Goal: Information Seeking & Learning: Understand process/instructions

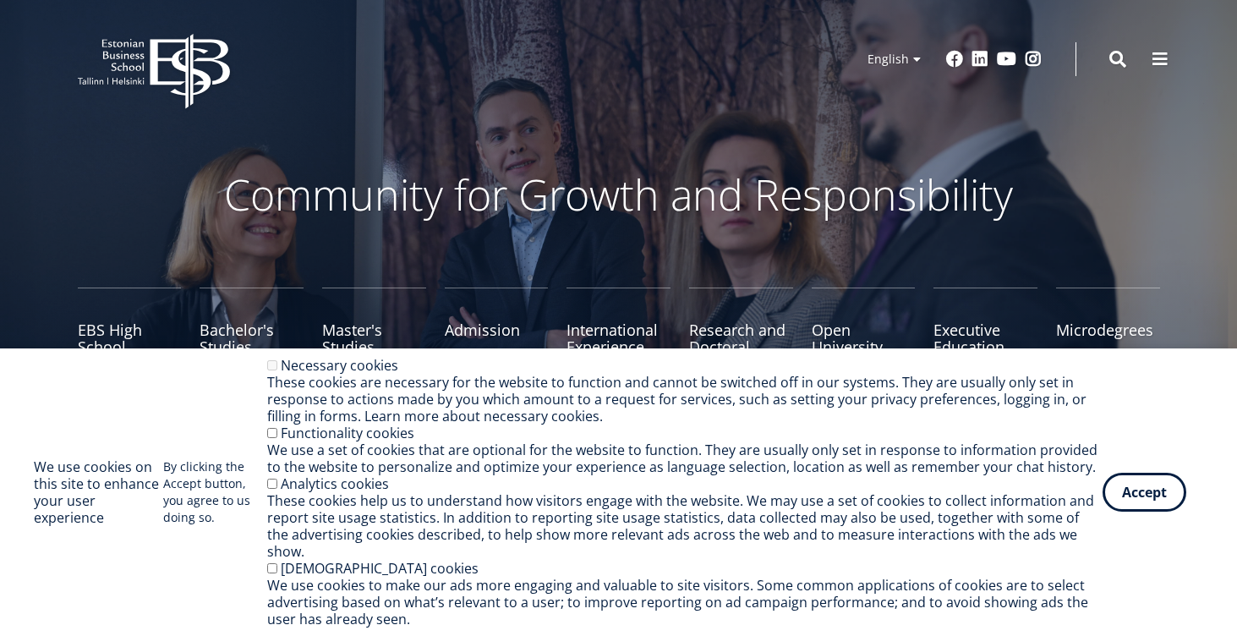
click at [1153, 508] on button "Accept" at bounding box center [1145, 488] width 84 height 39
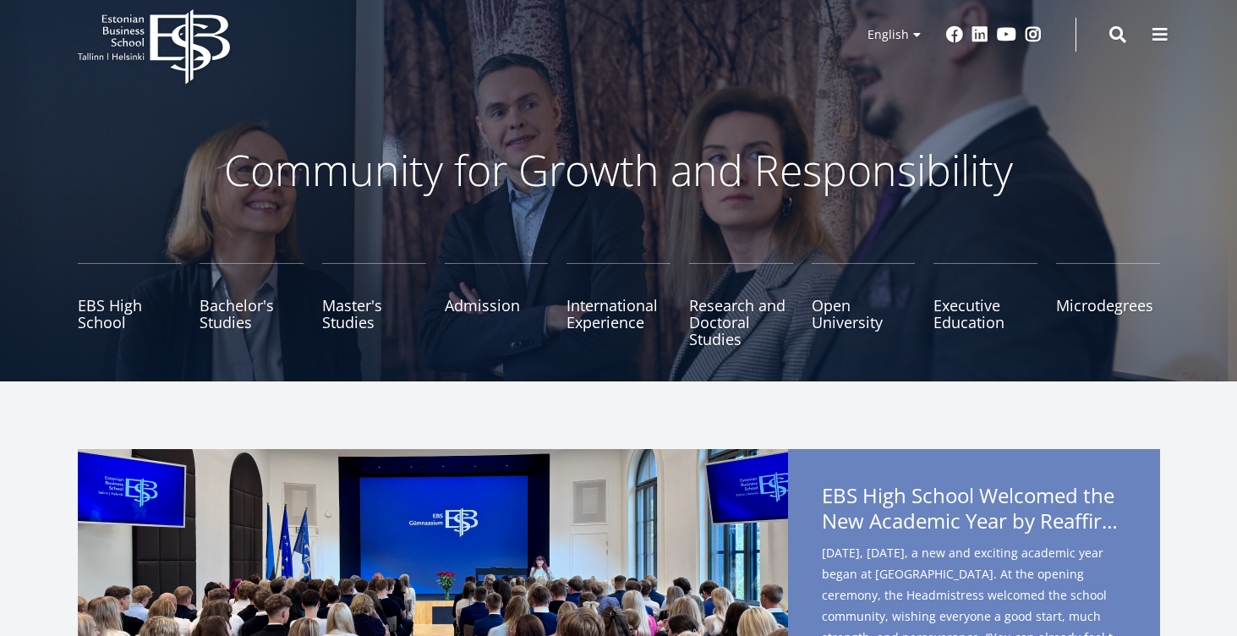
scroll to position [25, 0]
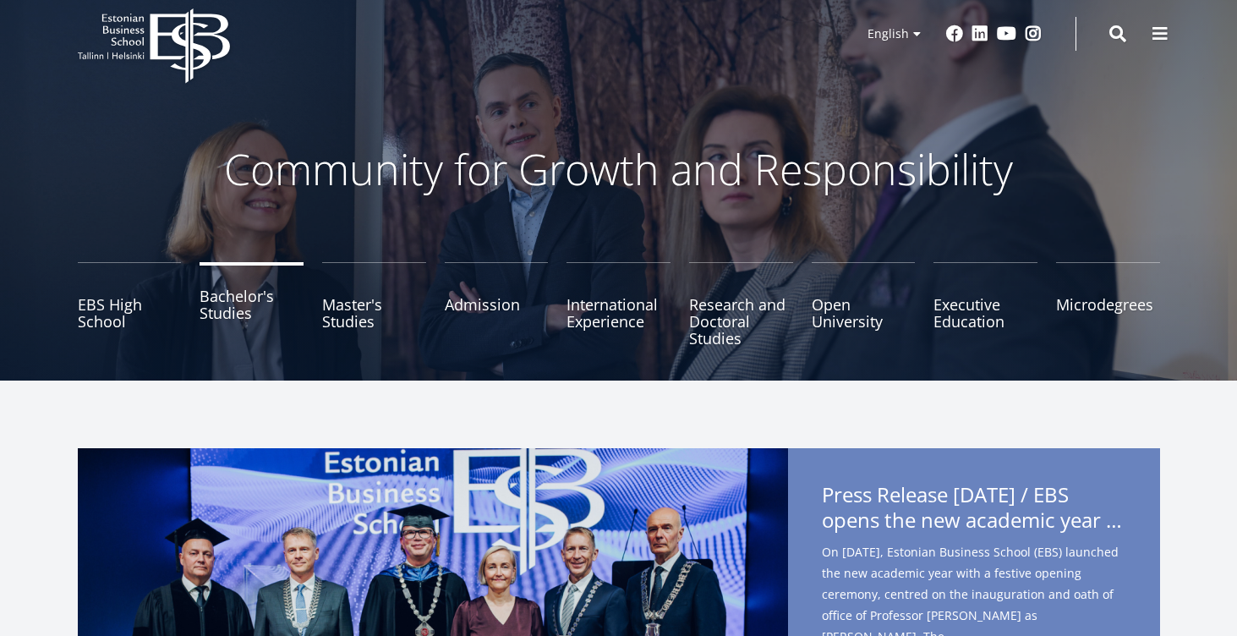
click at [247, 320] on link "Bachelor's Studies" at bounding box center [252, 304] width 104 height 85
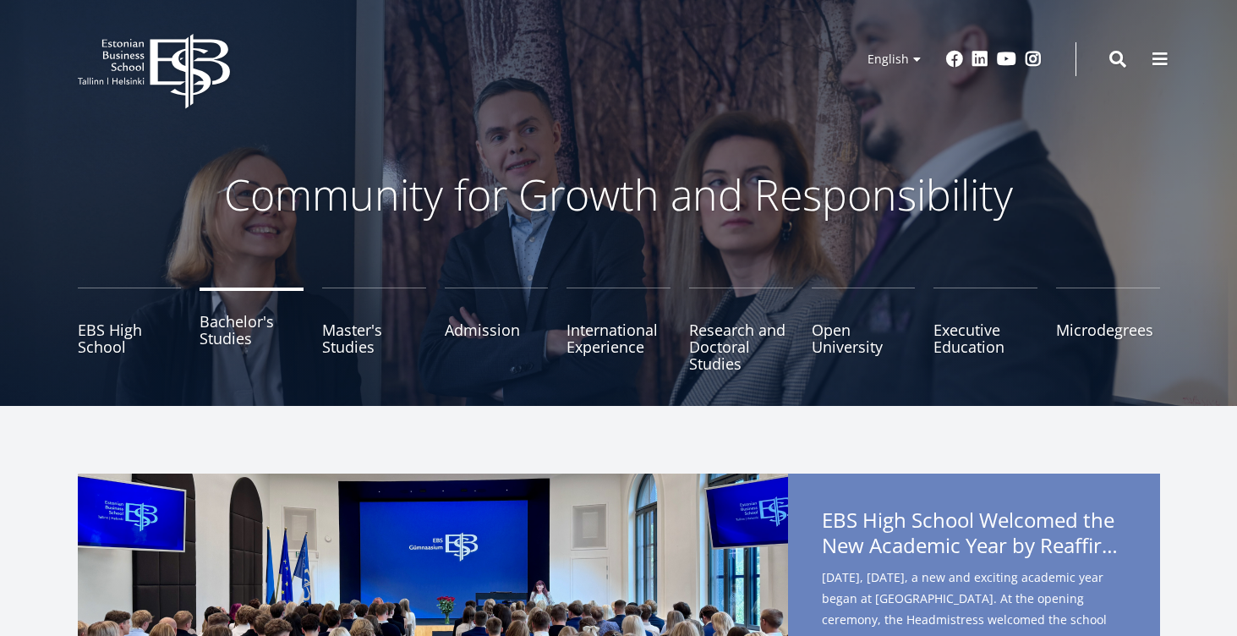
click at [264, 327] on link "Bachelor's Studies" at bounding box center [252, 330] width 104 height 85
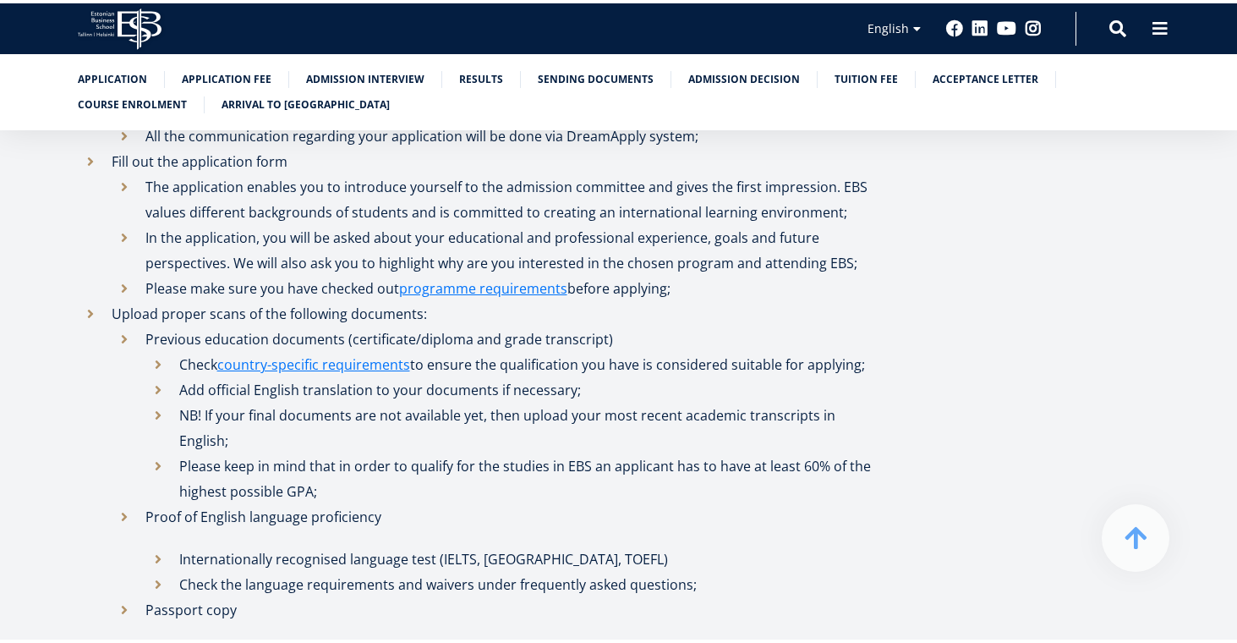
scroll to position [828, 0]
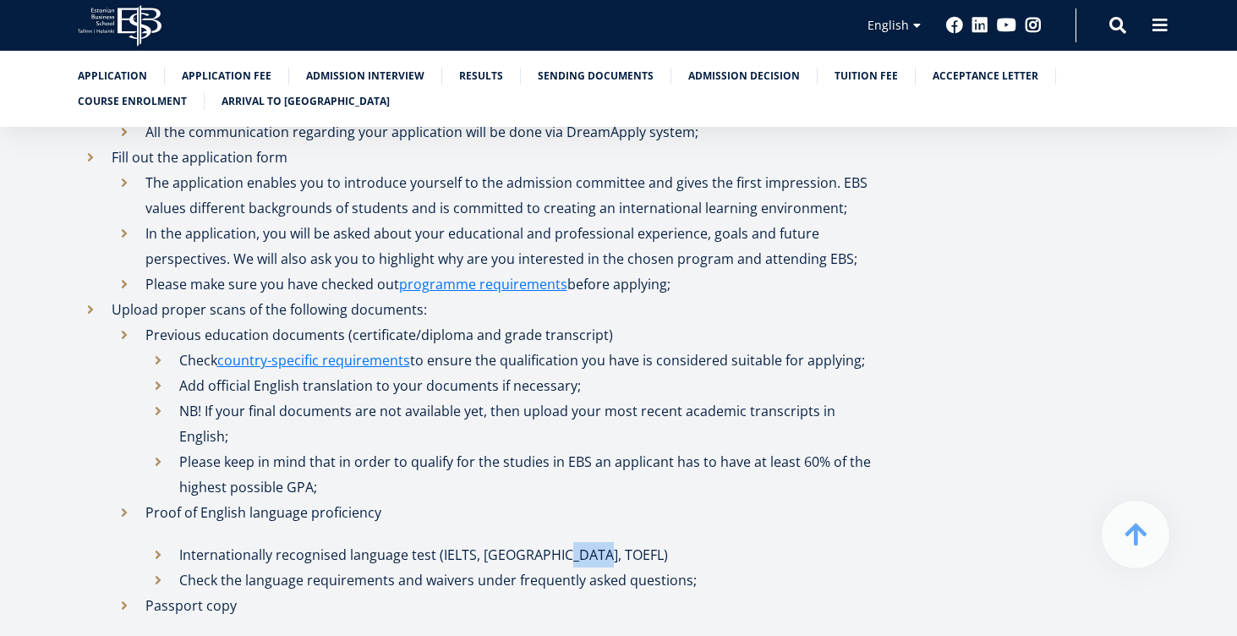
drag, startPoint x: 557, startPoint y: 530, endPoint x: 595, endPoint y: 529, distance: 38.9
click at [595, 542] on li "Internationally recognised language test (IELTS, [GEOGRAPHIC_DATA], TOEFL)" at bounding box center [513, 554] width 736 height 25
click at [620, 507] on li "Proof of English language proficiency Internationally recognised language test …" at bounding box center [497, 546] width 770 height 93
